Goal: Information Seeking & Learning: Learn about a topic

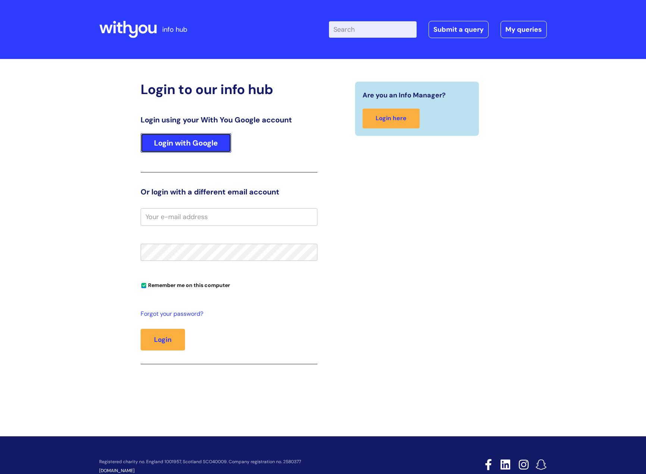
click at [179, 144] on link "Login with Google" at bounding box center [186, 142] width 91 height 19
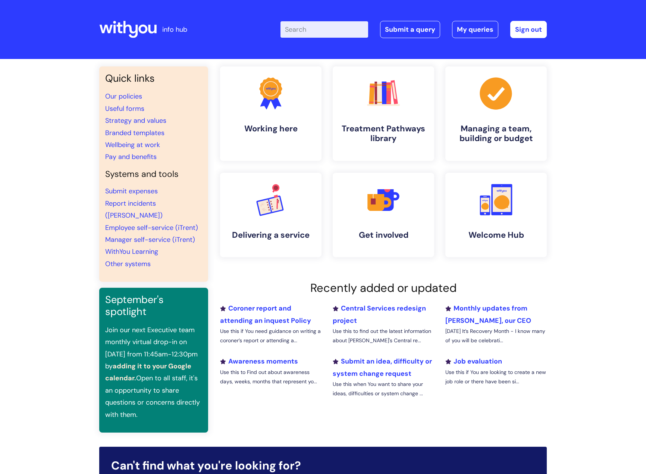
click at [360, 30] on input "Enter your search term here..." at bounding box center [324, 29] width 88 height 16
type input "c"
type input "external"
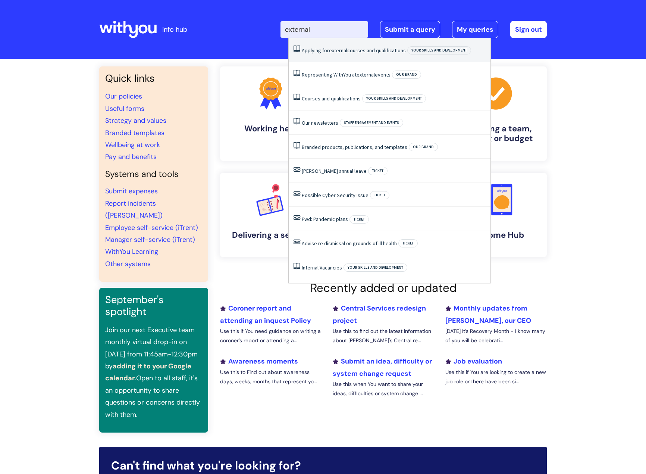
click at [356, 48] on link "Applying for external courses and qualifications" at bounding box center [354, 50] width 104 height 7
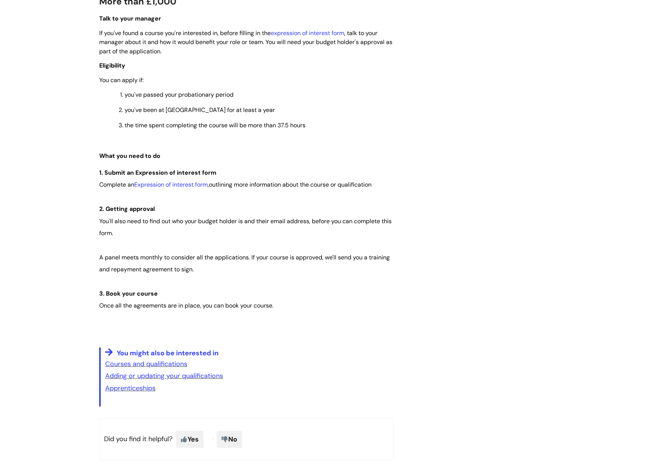
scroll to position [439, 0]
click at [185, 366] on link "Courses and qualifications" at bounding box center [146, 364] width 82 height 9
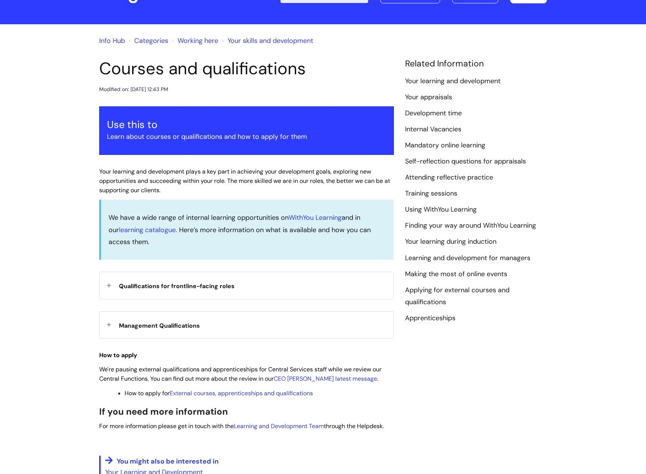
scroll to position [75, 0]
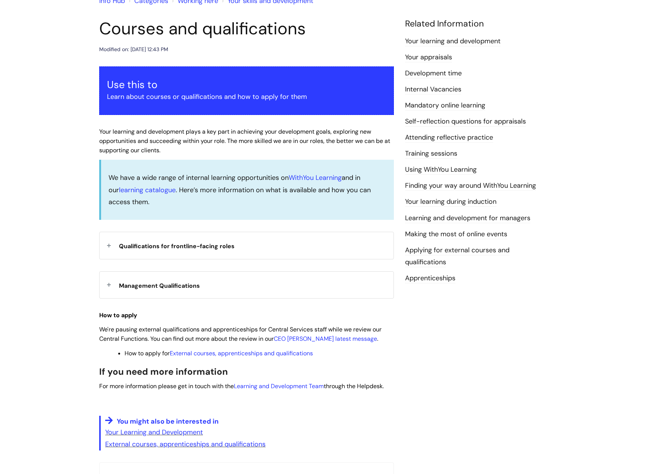
click at [150, 246] on span "Qualifications for frontline-facing roles" at bounding box center [177, 246] width 116 height 8
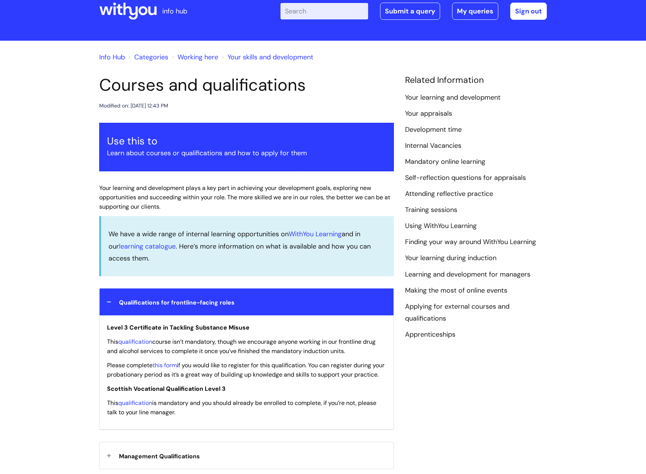
scroll to position [0, 0]
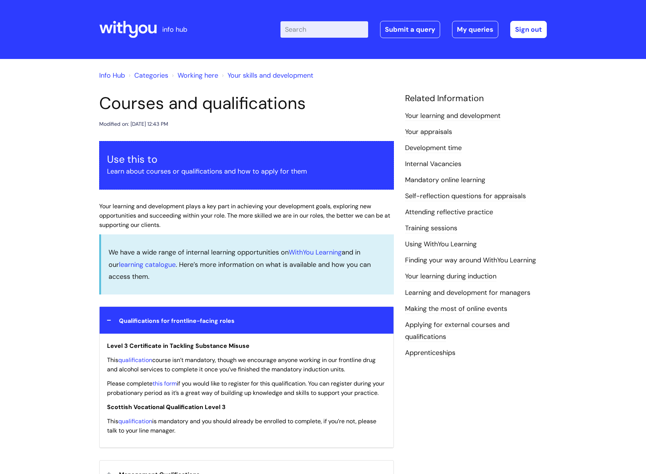
click at [210, 76] on link "Working here" at bounding box center [198, 75] width 41 height 9
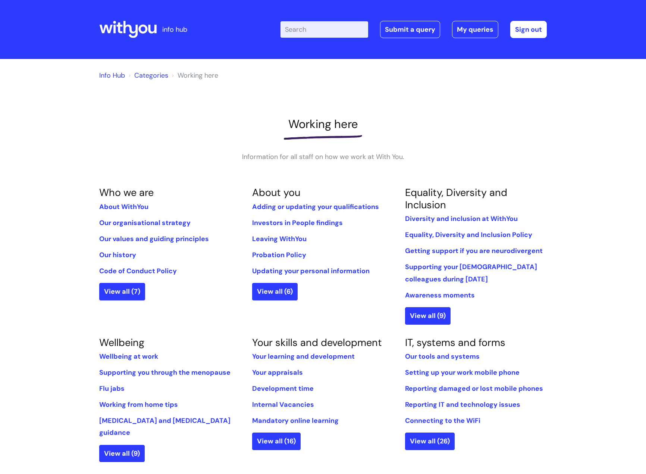
click at [312, 23] on input "Enter your search term here..." at bounding box center [324, 29] width 88 height 16
type input "placements"
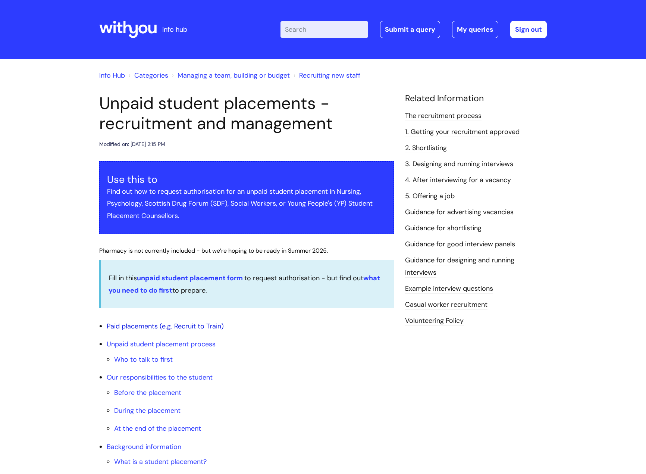
click at [171, 326] on link "Paid placements (e.g. Recruit to Train)" at bounding box center [165, 326] width 117 height 9
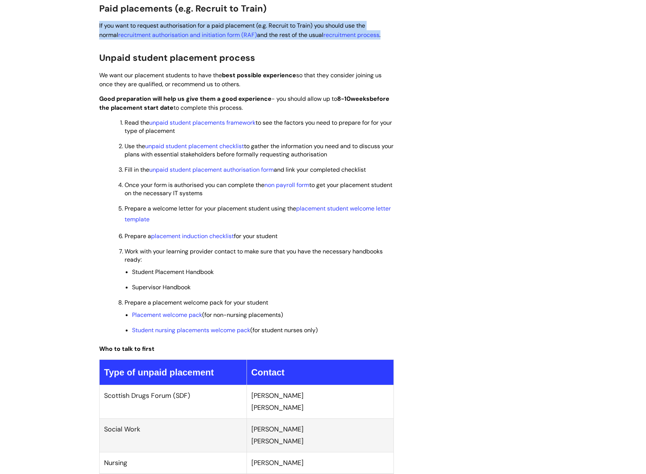
drag, startPoint x: 93, startPoint y: 26, endPoint x: 398, endPoint y: 32, distance: 305.2
click at [398, 32] on div "Info Hub Categories Managing a team, building or budget Recruiting new staff Un…" at bounding box center [323, 401] width 646 height 1713
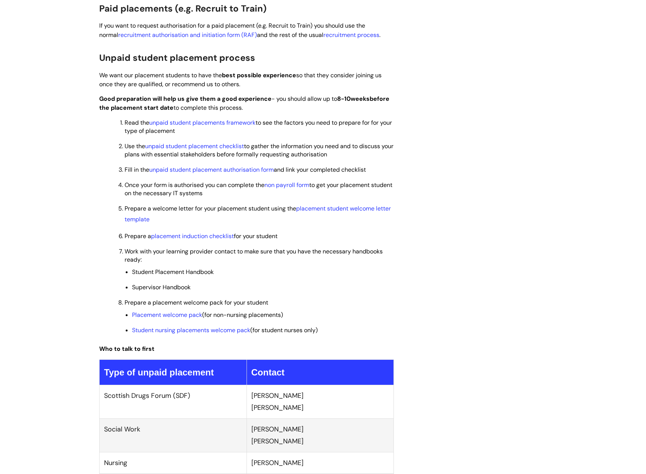
click at [401, 50] on div "Unpaid student placements - recruitment and management Modified on: [DATE] 2:15…" at bounding box center [323, 415] width 459 height 1671
